Goal: Transaction & Acquisition: Purchase product/service

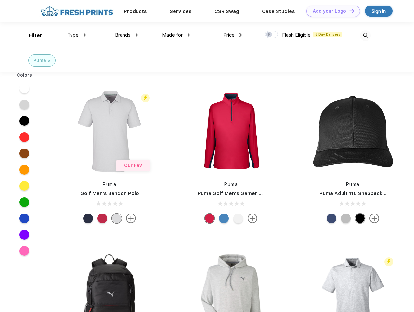
click at [331, 11] on link "Add your Logo Design Tool" at bounding box center [333, 11] width 54 height 11
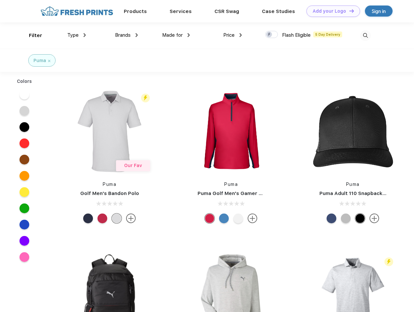
click at [0, 0] on div "Design Tool" at bounding box center [0, 0] width 0 height 0
click at [348, 11] on link "Add your Logo Design Tool" at bounding box center [333, 11] width 54 height 11
click at [31, 35] on div "Filter" at bounding box center [35, 35] width 13 height 7
click at [77, 35] on span "Type" at bounding box center [72, 35] width 11 height 6
click at [126, 35] on span "Brands" at bounding box center [123, 35] width 16 height 6
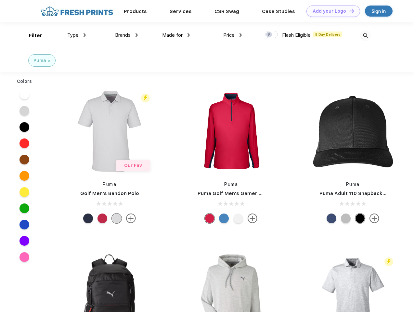
click at [176, 35] on span "Made for" at bounding box center [172, 35] width 20 height 6
click at [232, 35] on span "Price" at bounding box center [228, 35] width 11 height 6
click at [271, 35] on div at bounding box center [271, 34] width 13 height 7
click at [269, 35] on input "checkbox" at bounding box center [267, 33] width 4 height 4
click at [365, 35] on img at bounding box center [365, 35] width 11 height 11
